Goal: Find contact information: Find contact information

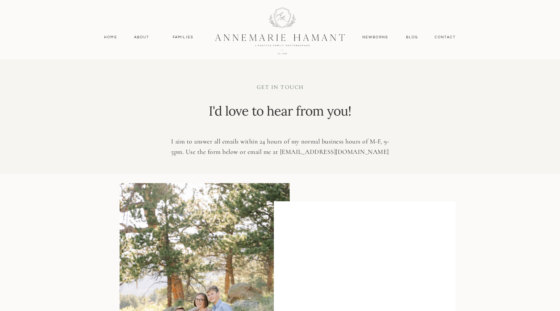
click at [297, 32] on div at bounding box center [280, 31] width 174 height 76
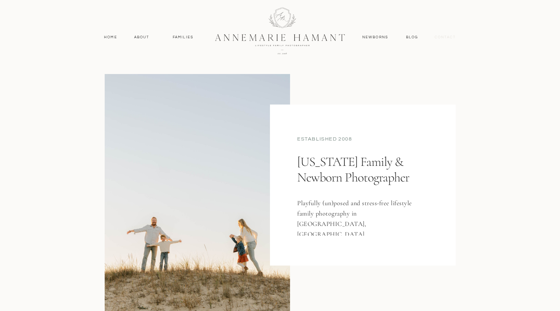
click at [447, 37] on nav "contact" at bounding box center [445, 37] width 28 height 6
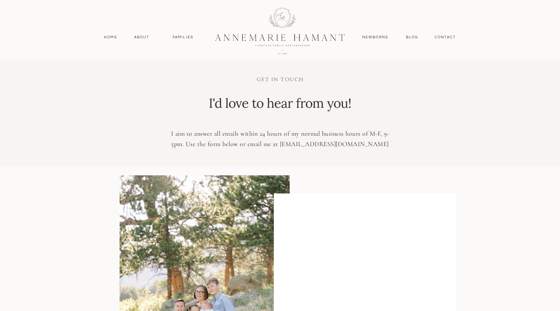
scroll to position [8, 0]
